Goal: Information Seeking & Learning: Learn about a topic

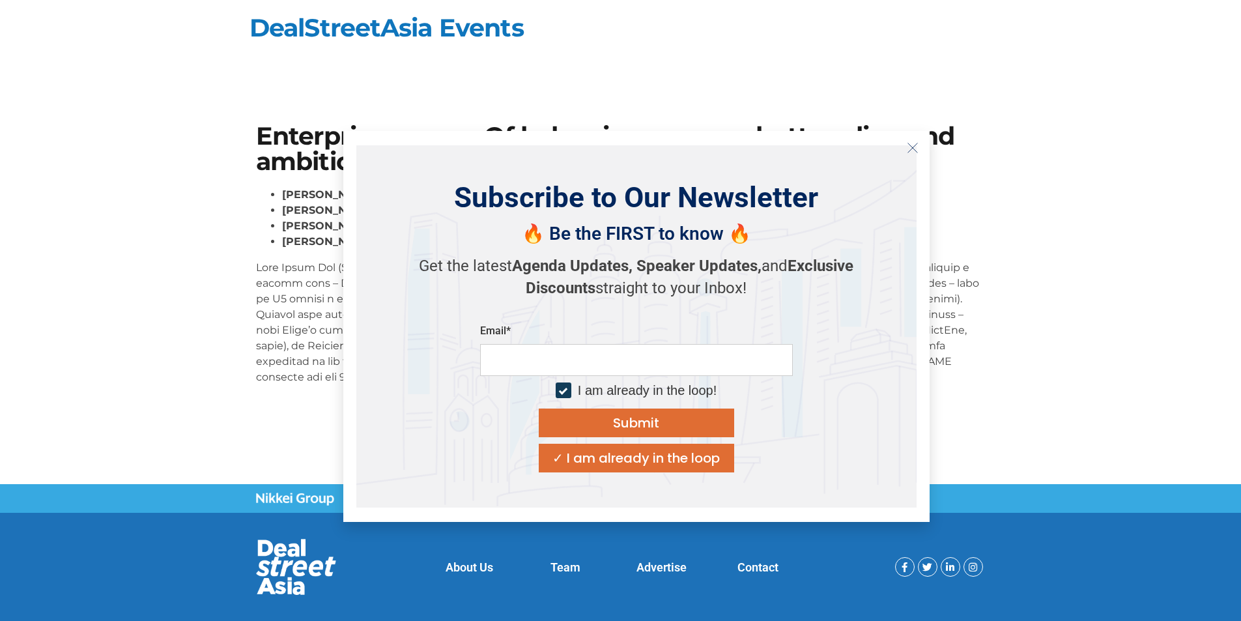
click at [944, 285] on p at bounding box center [620, 322] width 729 height 125
click at [914, 145] on icon "Close" at bounding box center [913, 148] width 12 height 12
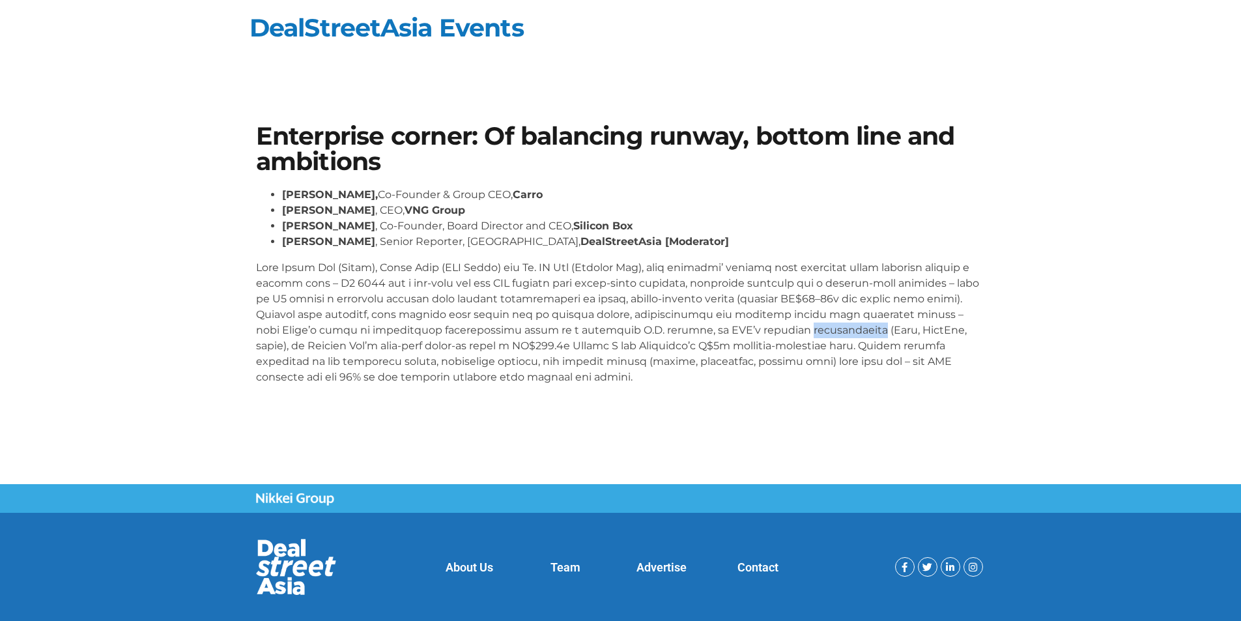
drag, startPoint x: 675, startPoint y: 329, endPoint x: 740, endPoint y: 329, distance: 65.1
click at [740, 329] on p at bounding box center [620, 322] width 729 height 125
copy p "recalibration"
click at [740, 329] on p at bounding box center [620, 322] width 729 height 125
